Goal: Task Accomplishment & Management: Use online tool/utility

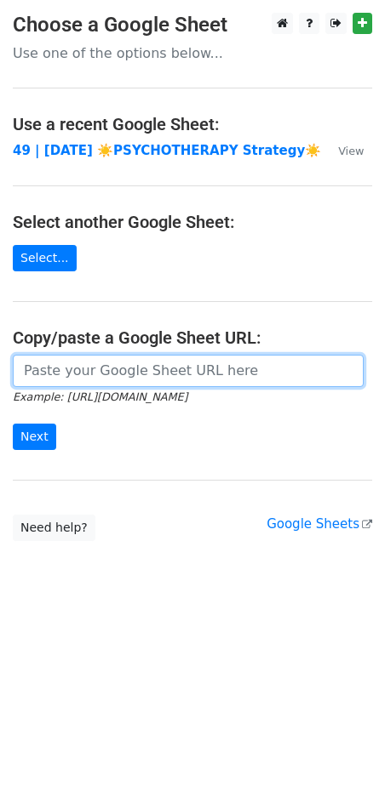
click at [138, 362] on input "url" at bounding box center [188, 371] width 351 height 32
paste input "[URL][DOMAIN_NAME]"
type input "[URL][DOMAIN_NAME]"
click at [13, 424] on input "Next" at bounding box center [34, 437] width 43 height 26
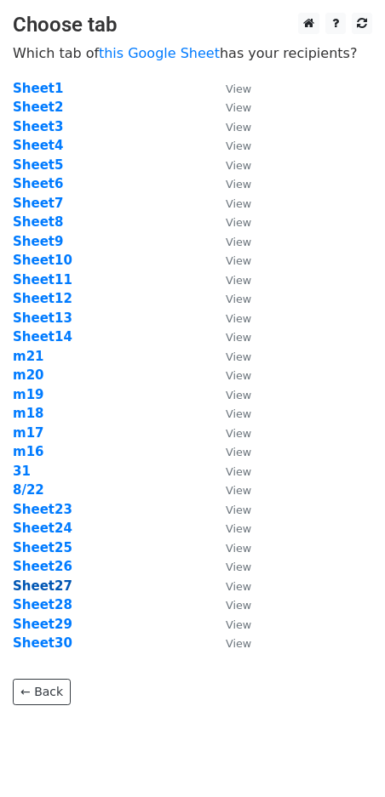
click at [56, 584] on strong "Sheet27" at bounding box center [43, 586] width 60 height 15
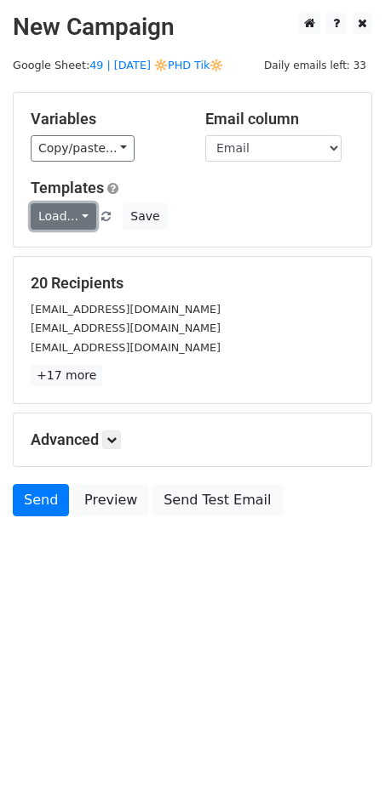
click at [71, 218] on link "Load..." at bounding box center [64, 216] width 66 height 26
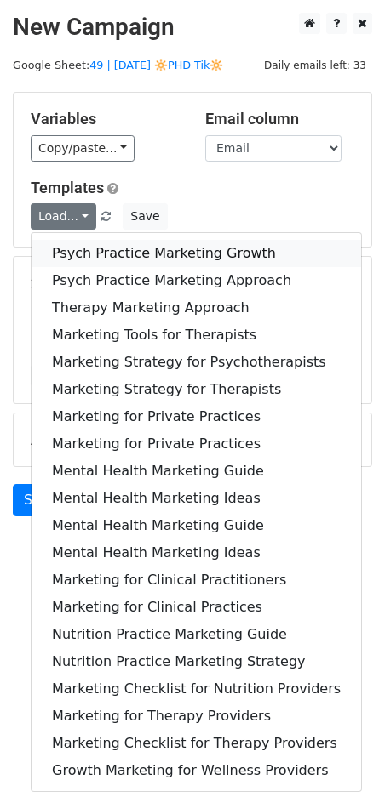
click at [120, 248] on link "Psych Practice Marketing Growth" at bounding box center [195, 253] width 329 height 27
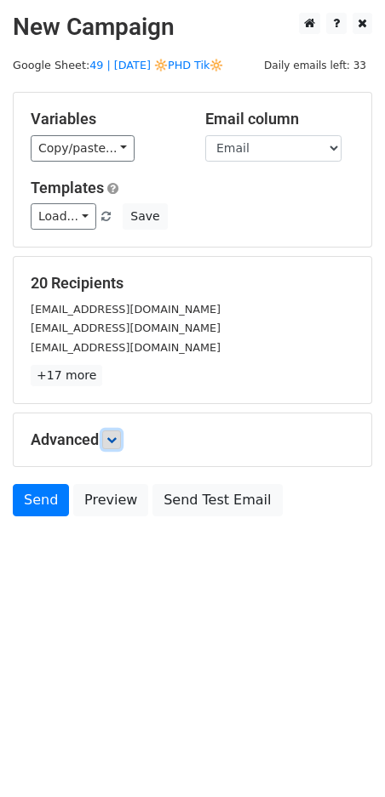
click at [116, 442] on link at bounding box center [111, 439] width 19 height 19
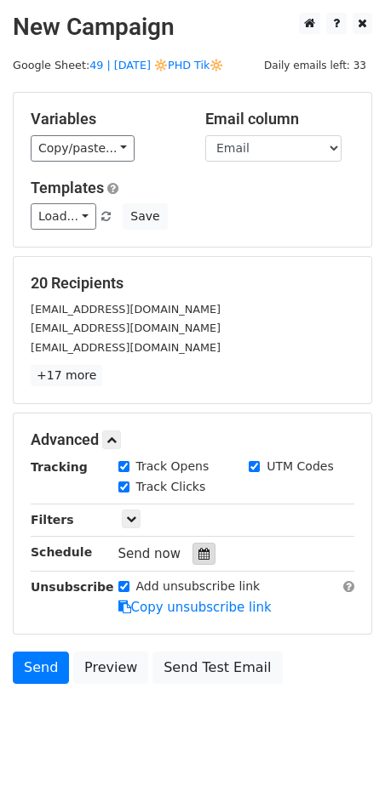
click at [198, 548] on icon at bounding box center [203, 554] width 11 height 12
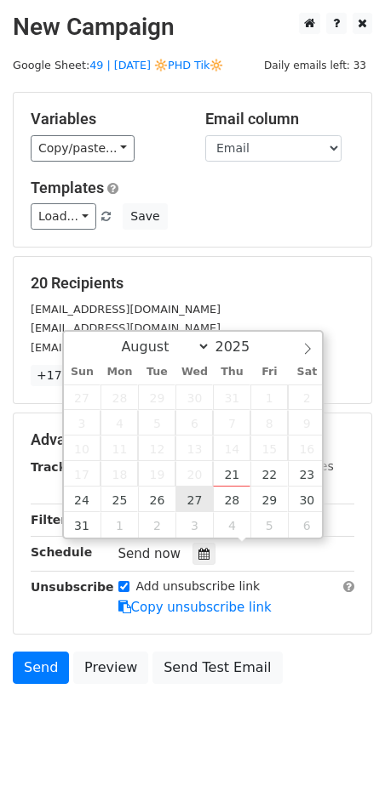
type input "2025-08-27 12:00"
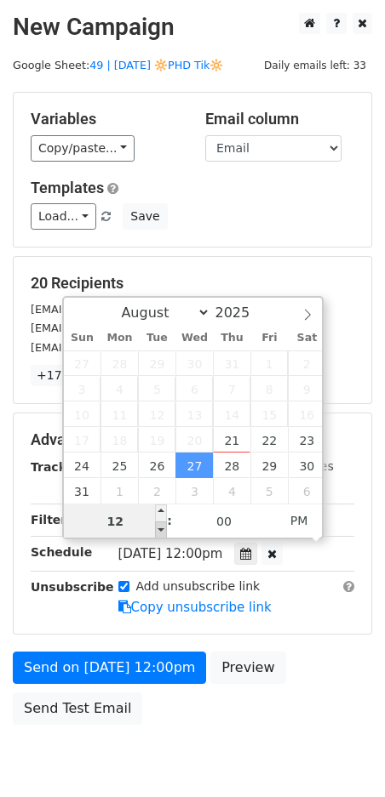
type input "7"
type input "2025-08-27 07:00"
type input "07"
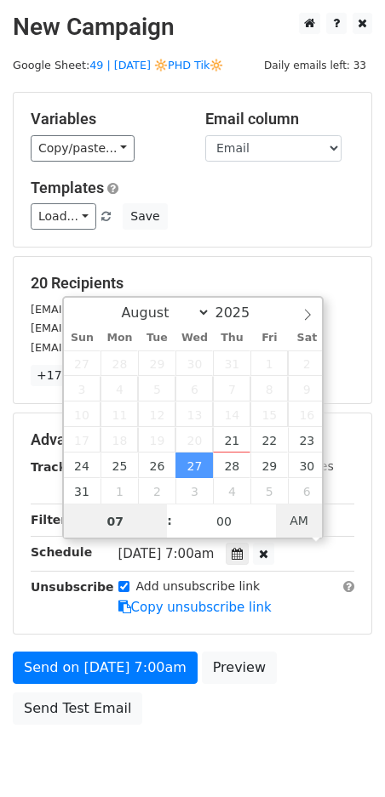
click at [301, 515] on span "AM" at bounding box center [299, 521] width 47 height 34
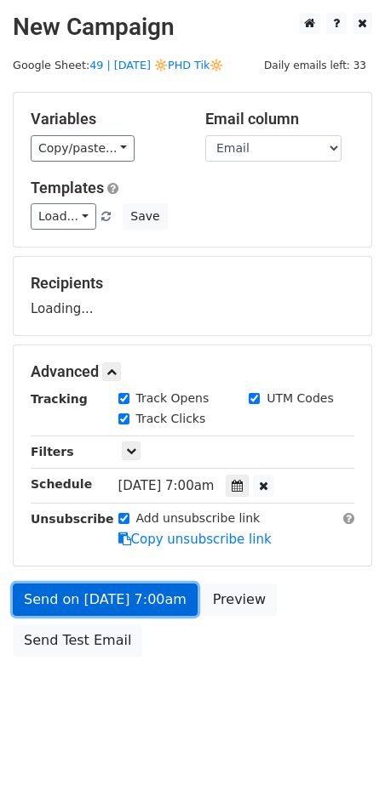
click at [113, 594] on link "Send on Aug 27 at 7:00am" at bounding box center [105, 600] width 185 height 32
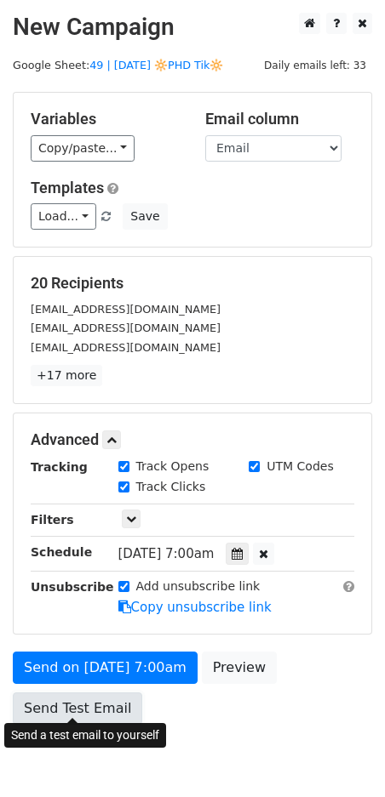
click at [101, 698] on link "Send Test Email" at bounding box center [77, 709] width 129 height 32
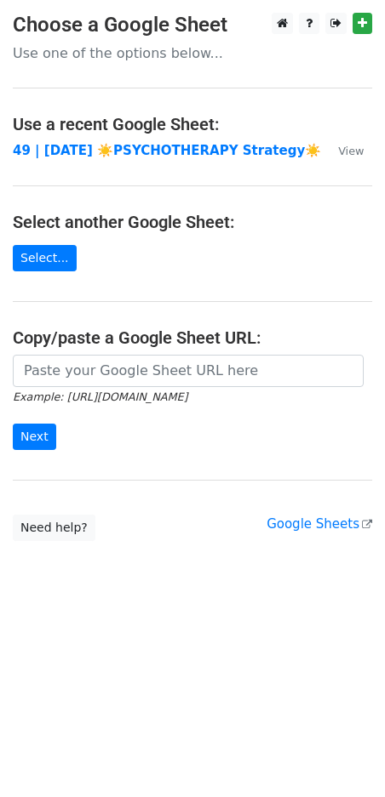
click at [122, 390] on small "Example: https://docs.google.com/spreadsheets/d/abc/edit" at bounding box center [100, 396] width 174 height 13
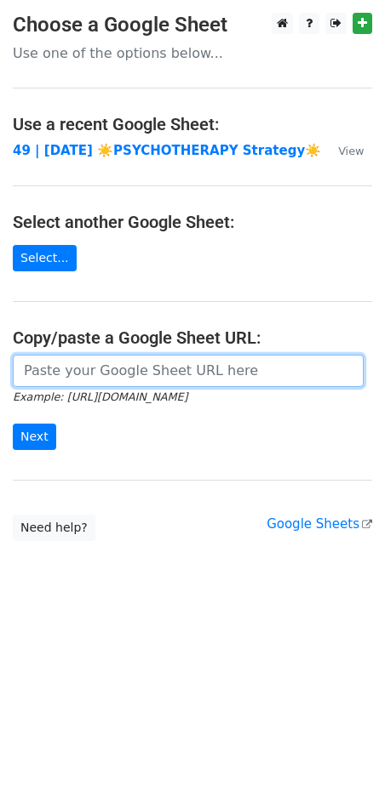
click at [96, 375] on input "url" at bounding box center [188, 371] width 351 height 32
paste input "https://docs.google.com/spreadsheets/d/14EhwrEwIuCrFgIM1dK2DpdlNHy9JA6DX4PsD15_…"
type input "https://docs.google.com/spreadsheets/d/14EhwrEwIuCrFgIM1dK2DpdlNHy9JA6DX4PsD15_…"
click at [13, 424] on input "Next" at bounding box center [34, 437] width 43 height 26
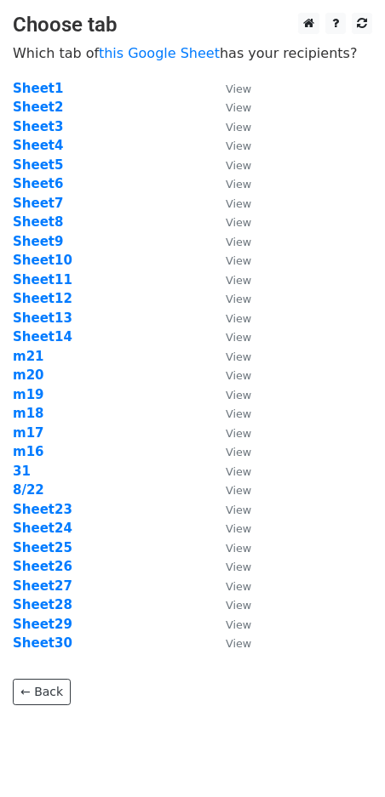
scroll to position [43, 0]
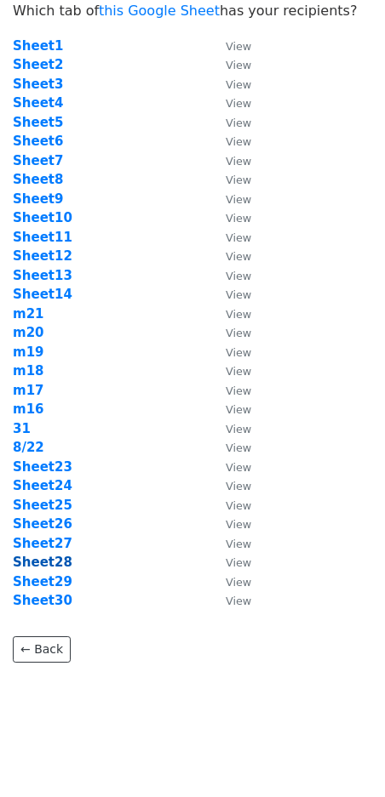
click at [54, 561] on strong "Sheet28" at bounding box center [43, 562] width 60 height 15
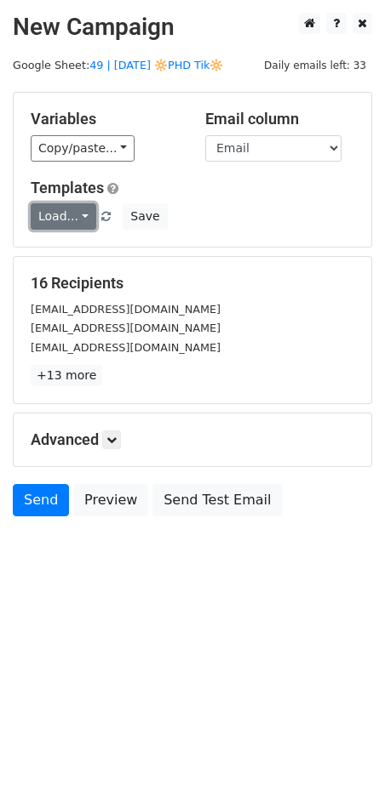
click at [68, 210] on link "Load..." at bounding box center [64, 216] width 66 height 26
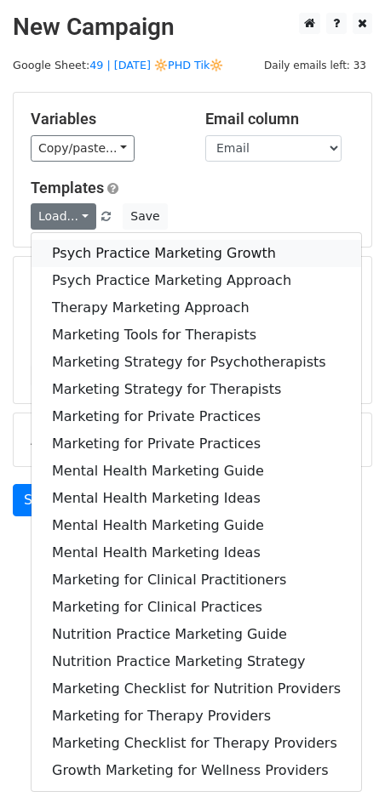
click at [97, 250] on link "Psych Practice Marketing Growth" at bounding box center [195, 253] width 329 height 27
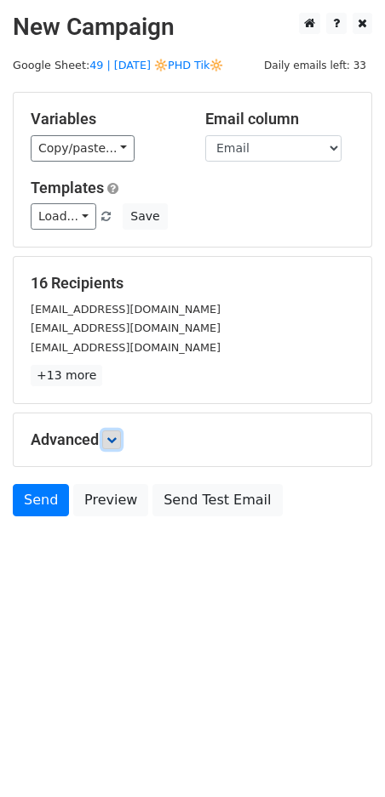
click at [115, 442] on link at bounding box center [111, 439] width 19 height 19
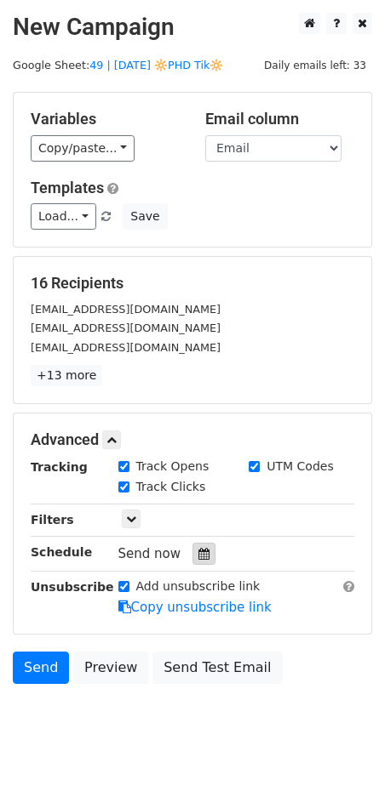
click at [200, 548] on icon at bounding box center [203, 554] width 11 height 12
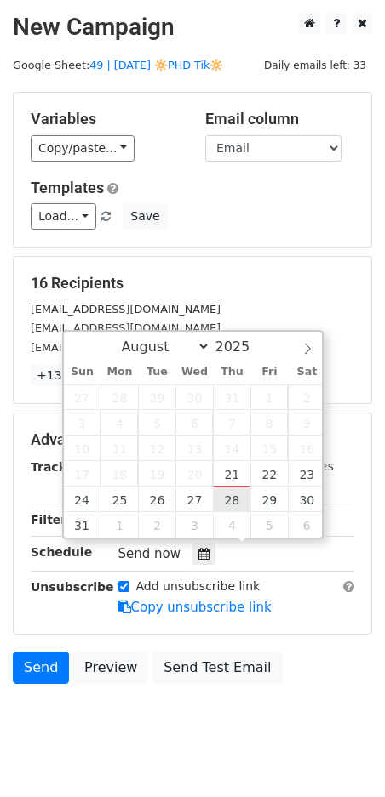
type input "2025-08-28 12:00"
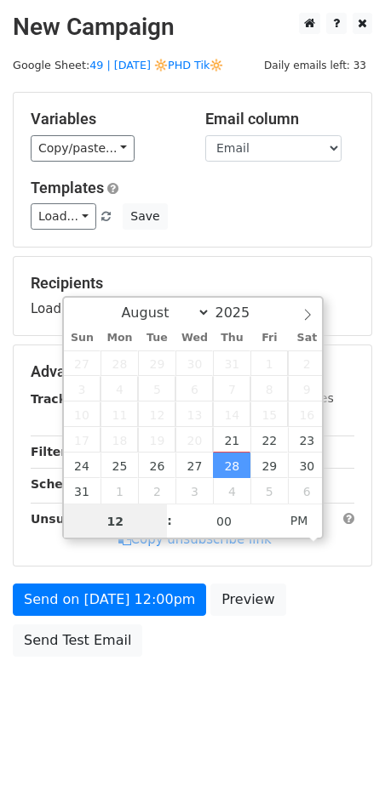
type input "7"
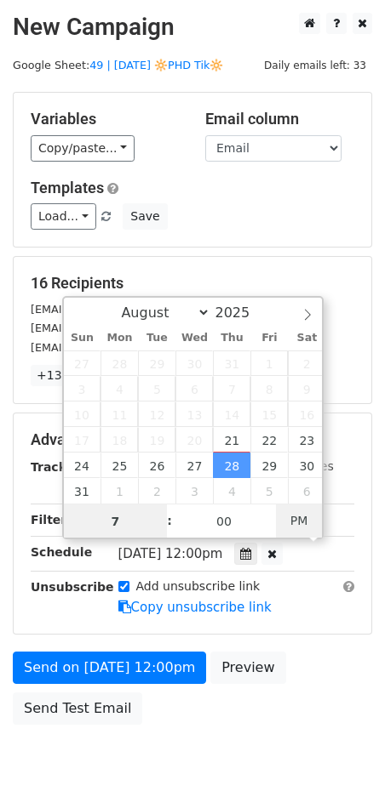
type input "2025-08-28 07:00"
type input "07"
click at [299, 516] on span "PM" at bounding box center [299, 521] width 47 height 34
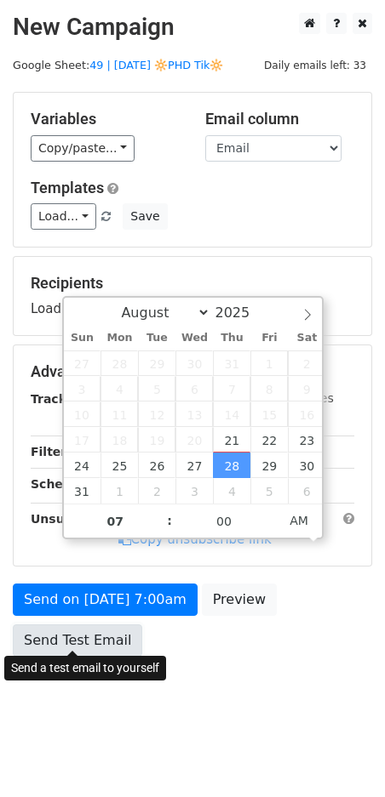
click at [77, 629] on link "Send Test Email" at bounding box center [77, 640] width 129 height 32
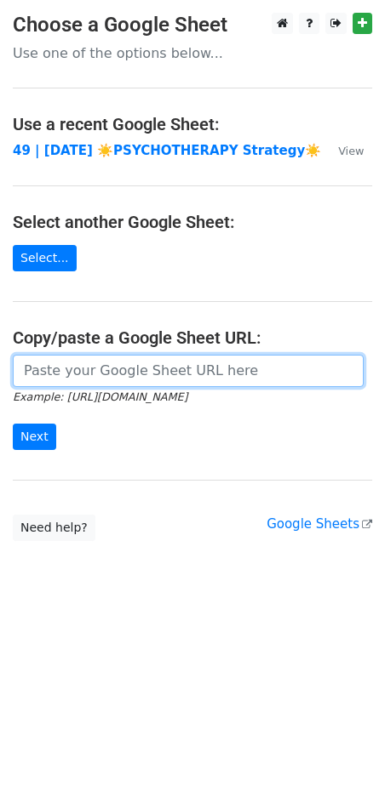
click at [116, 381] on input "url" at bounding box center [188, 371] width 351 height 32
paste input "[URL][DOMAIN_NAME]"
type input "[URL][DOMAIN_NAME]"
click at [13, 424] on input "Next" at bounding box center [34, 437] width 43 height 26
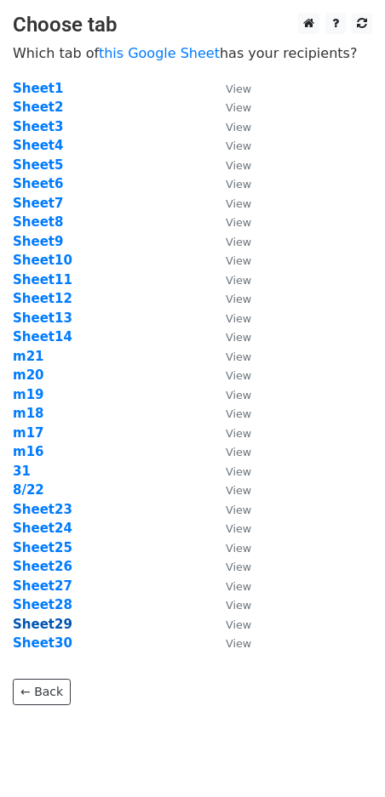
click at [19, 622] on strong "Sheet29" at bounding box center [43, 624] width 60 height 15
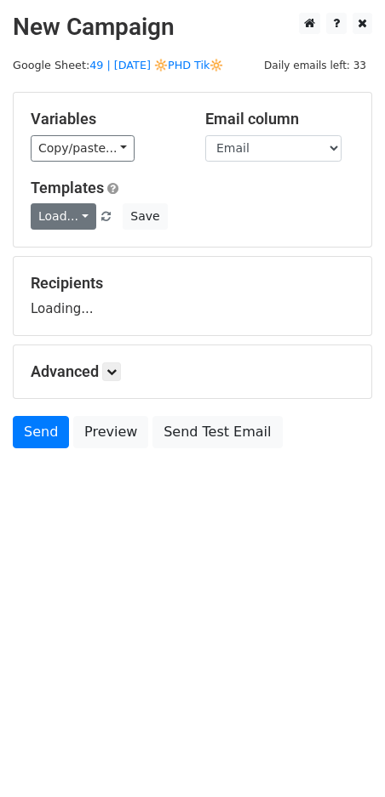
click at [60, 220] on link "Load..." at bounding box center [64, 216] width 66 height 26
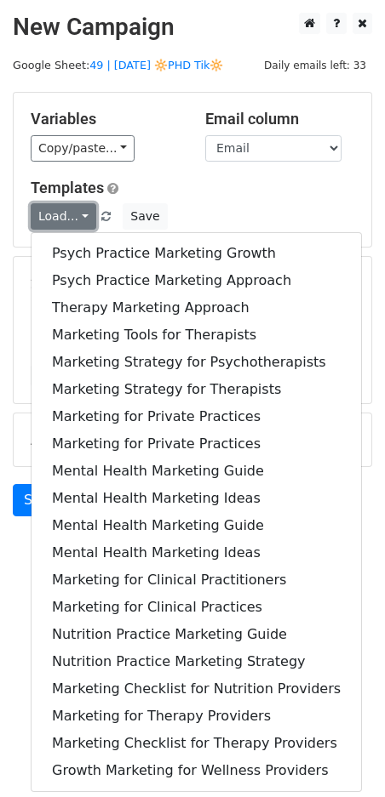
click at [60, 220] on link "Load..." at bounding box center [64, 216] width 66 height 26
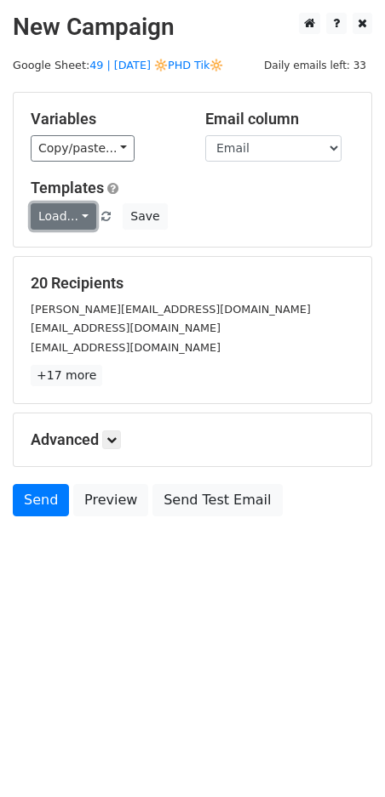
click at [60, 220] on link "Load..." at bounding box center [64, 216] width 66 height 26
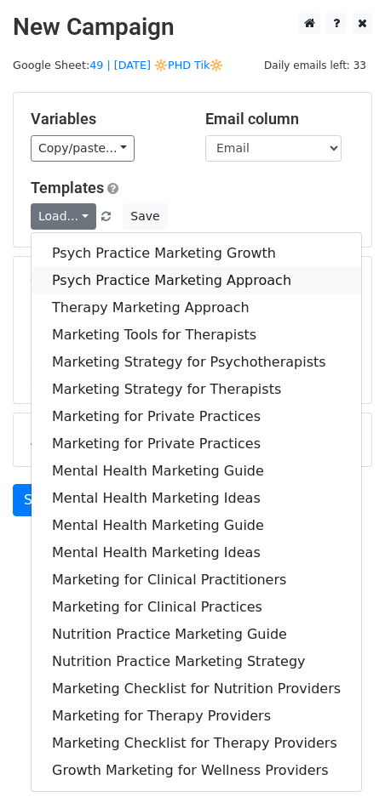
click at [68, 272] on link "Psych Practice Marketing Approach" at bounding box center [195, 280] width 329 height 27
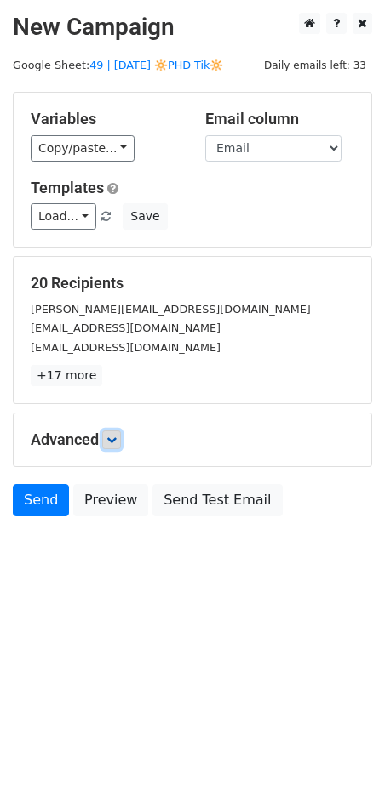
click at [111, 430] on link at bounding box center [111, 439] width 19 height 19
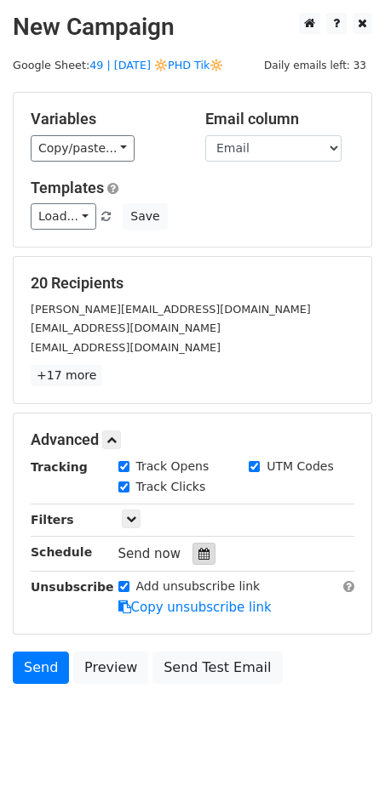
click at [200, 549] on icon at bounding box center [203, 554] width 11 height 12
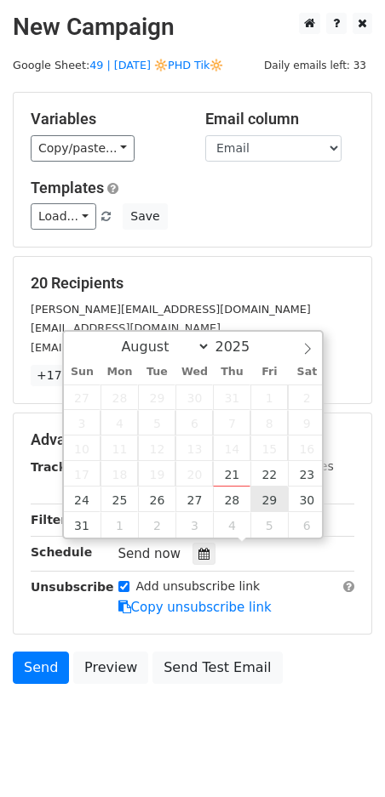
type input "[DATE] 12:00"
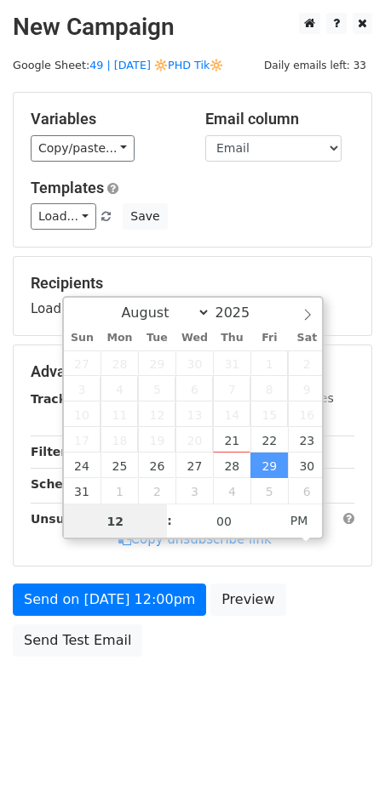
type input "6"
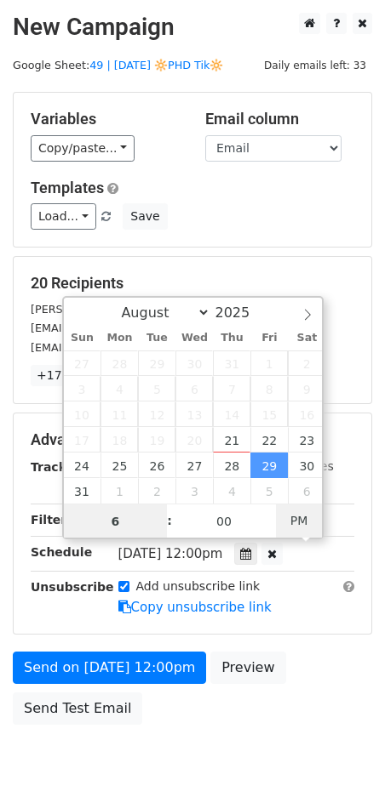
type input "[DATE] 06:00"
type input "06"
click at [308, 526] on span "PM" at bounding box center [299, 521] width 47 height 34
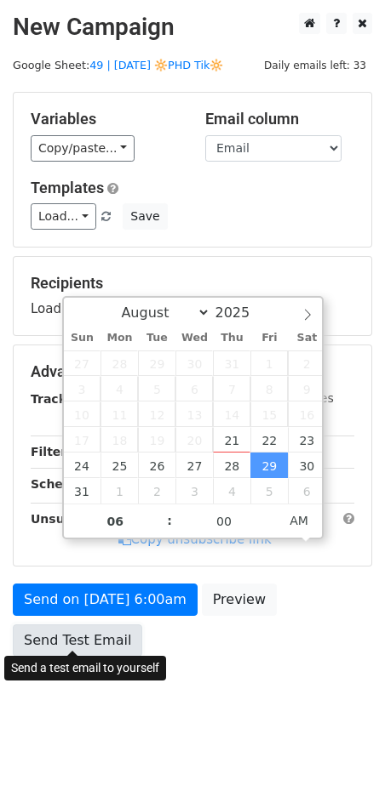
click at [107, 624] on link "Send Test Email" at bounding box center [77, 640] width 129 height 32
